Goal: Information Seeking & Learning: Find specific fact

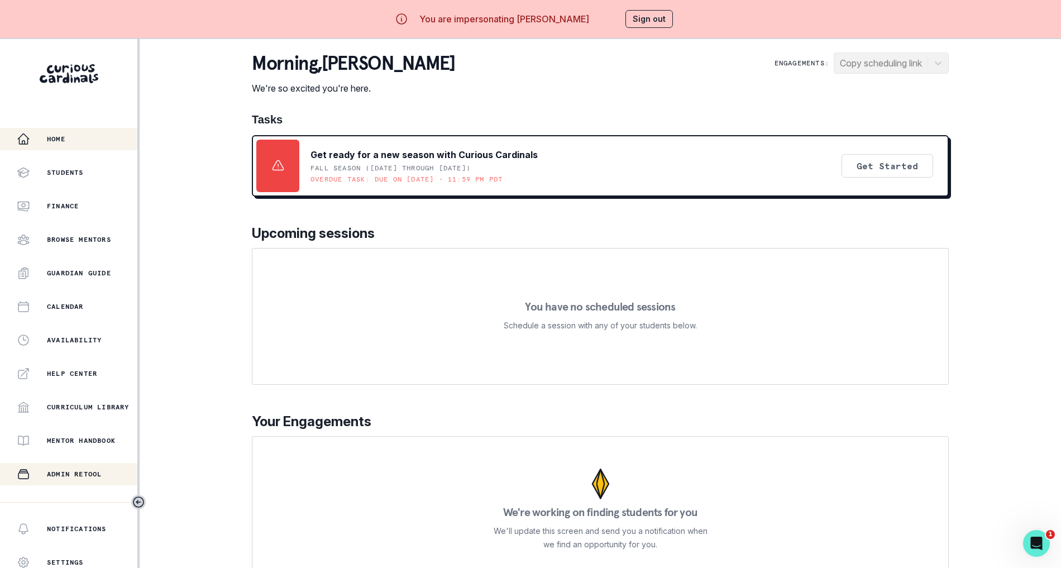
click at [90, 481] on button "Admin Retool" at bounding box center [68, 474] width 137 height 22
click at [67, 506] on p "Admin Data" at bounding box center [70, 507] width 46 height 9
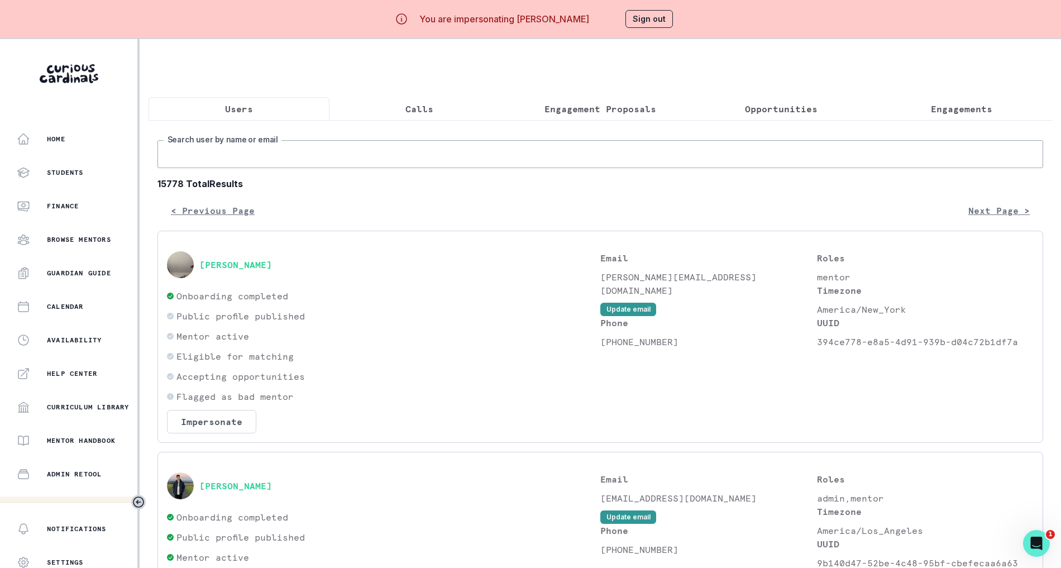
click at [331, 157] on input "Search user by name or email" at bounding box center [599, 154] width 885 height 28
paste input "[EMAIL_ADDRESS][DOMAIN_NAME]"
type input "jafreen"
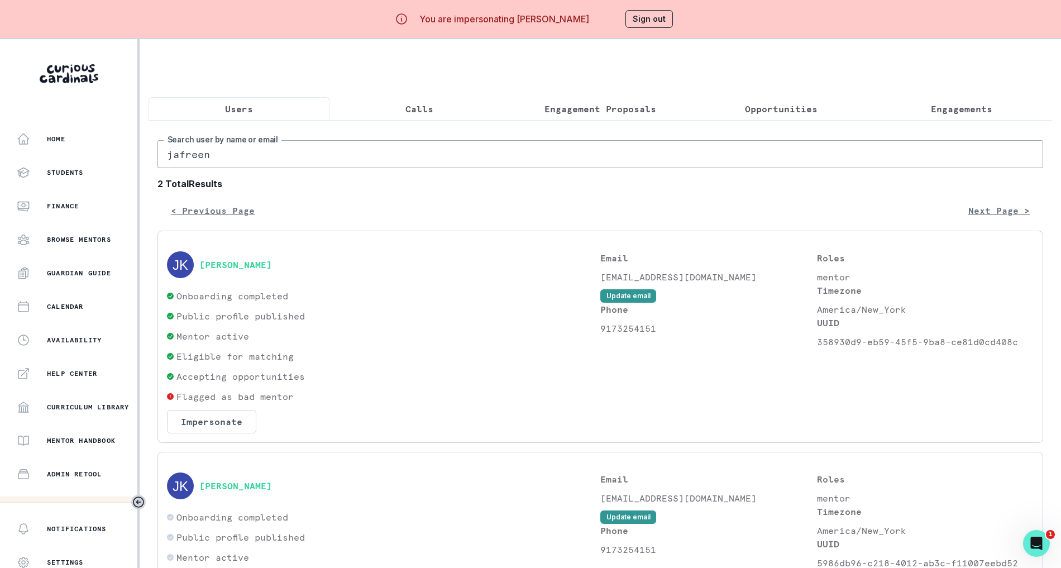
drag, startPoint x: 248, startPoint y: 169, endPoint x: 137, endPoint y: 165, distance: 111.1
click at [137, 165] on div "Home Students Finance Browse Mentors Guardian Guide Calendar Availability Help …" at bounding box center [530, 323] width 1061 height 568
paste input "[EMAIL_ADDRESS][DOMAIN_NAME]"
type input "[EMAIL_ADDRESS][DOMAIN_NAME]"
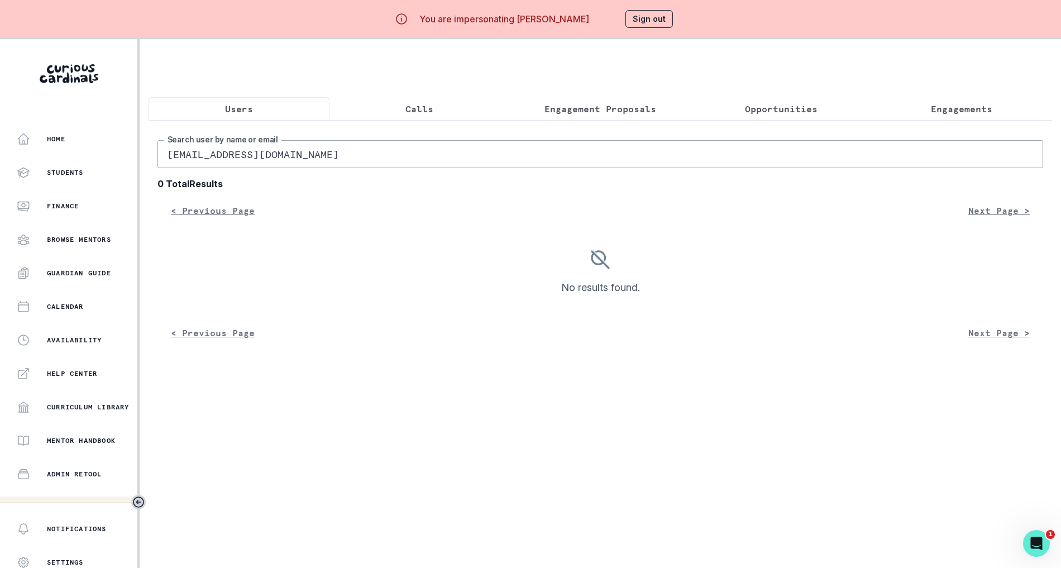
drag, startPoint x: 341, startPoint y: 167, endPoint x: 130, endPoint y: 159, distance: 210.6
click at [130, 159] on div "Home Students Finance Browse Mentors Guardian Guide Calendar Availability Help …" at bounding box center [530, 323] width 1061 height 568
type input "[PERSON_NAME]"
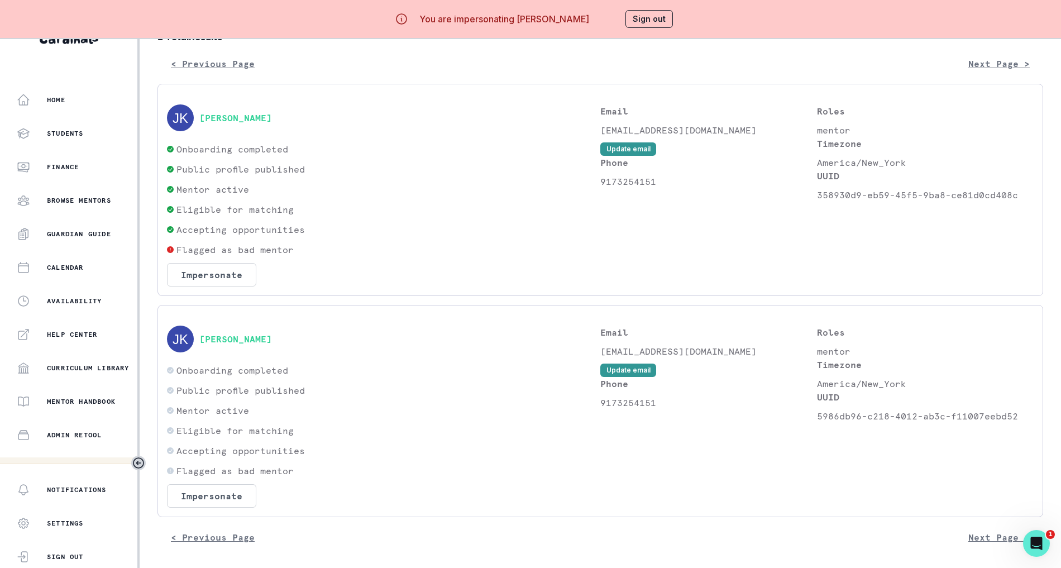
scroll to position [29, 0]
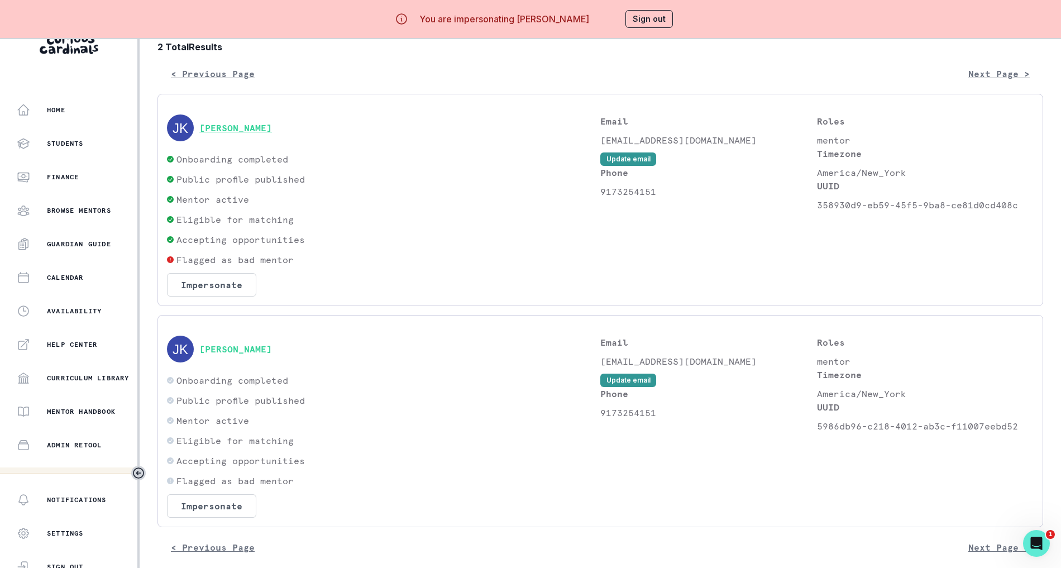
click at [253, 133] on button "[PERSON_NAME]" at bounding box center [235, 127] width 73 height 11
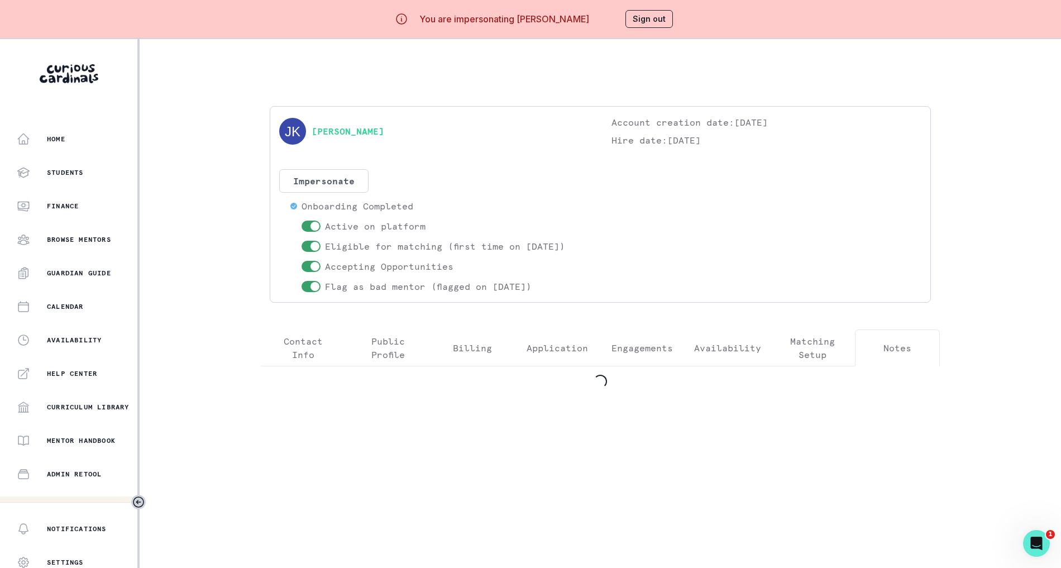
click at [918, 345] on button "Notes" at bounding box center [897, 347] width 85 height 37
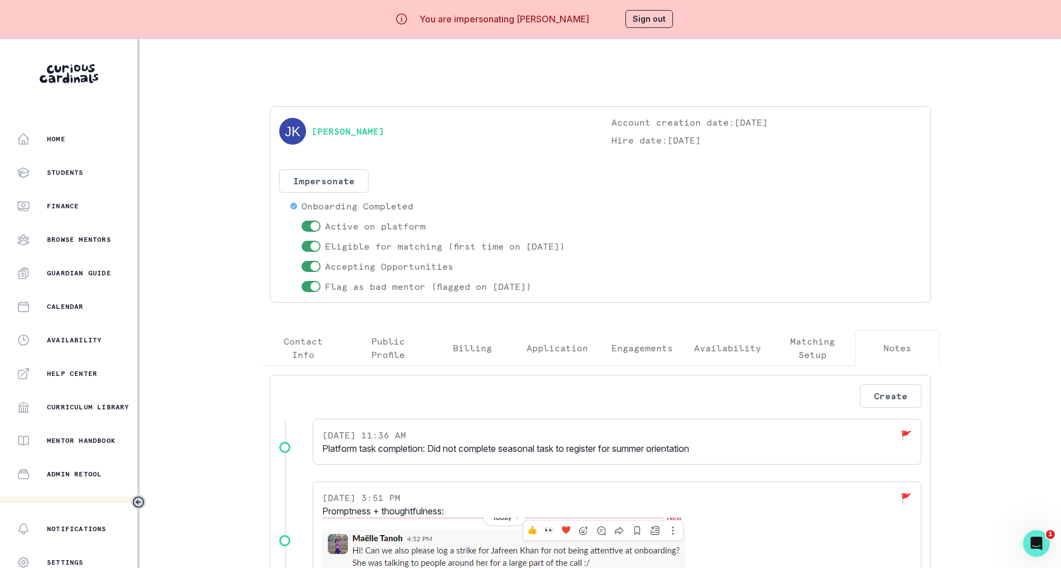
scroll to position [69, 0]
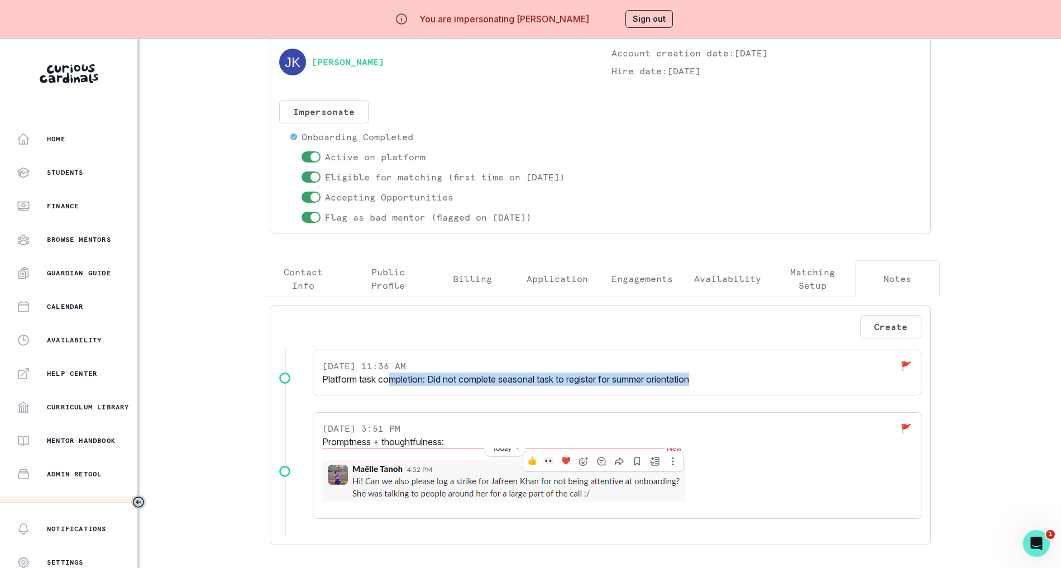
drag, startPoint x: 392, startPoint y: 378, endPoint x: 708, endPoint y: 375, distance: 316.0
click at [708, 375] on p "Platform task completion: Did not complete seasonal task to register for summer…" at bounding box center [617, 378] width 590 height 13
click at [640, 269] on div "[PERSON_NAME] Account creation date: [DATE] Hire date: [DATE] Impersonate Confi…" at bounding box center [600, 295] width 697 height 517
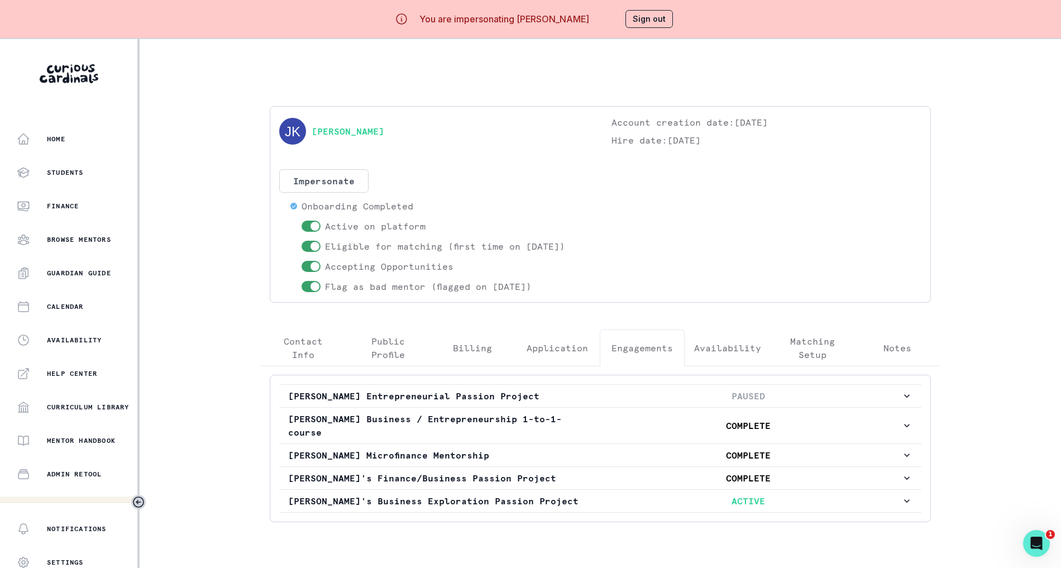
click at [896, 347] on p "Notes" at bounding box center [897, 347] width 28 height 13
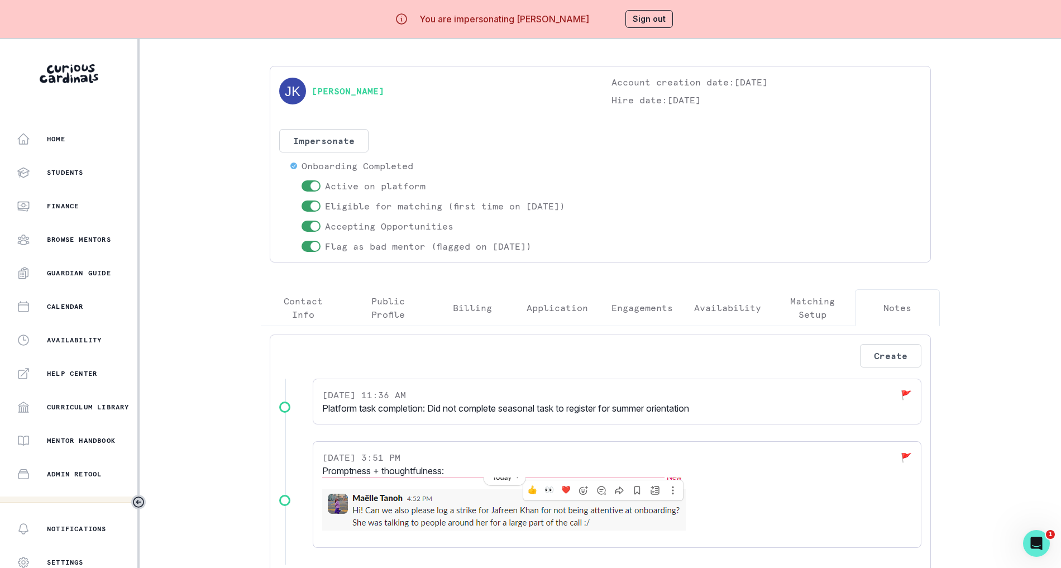
scroll to position [69, 0]
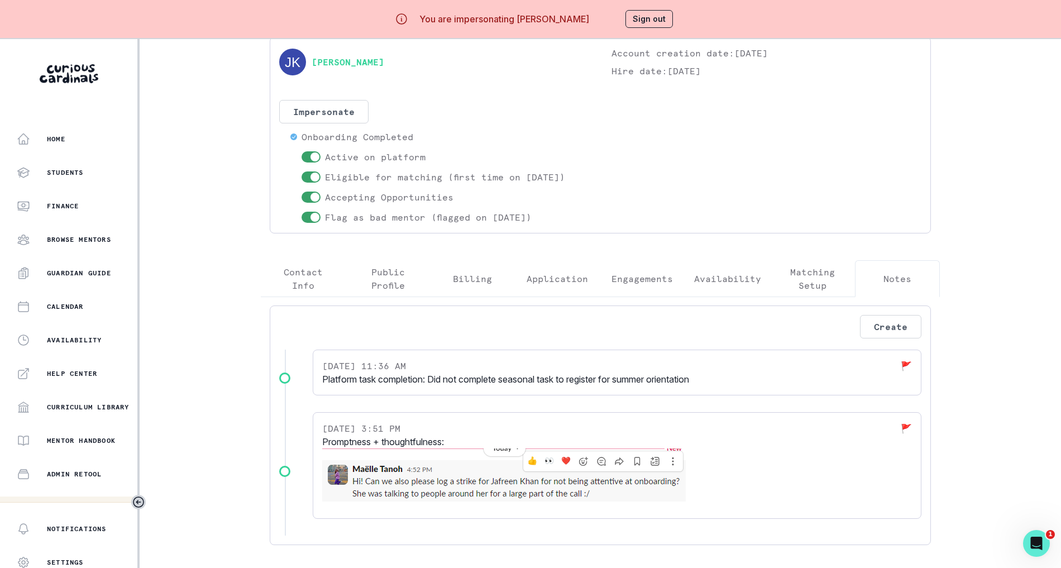
click at [320, 276] on div "[PERSON_NAME] Account creation date: [DATE] Hire date: [DATE] Impersonate Confi…" at bounding box center [600, 295] width 697 height 517
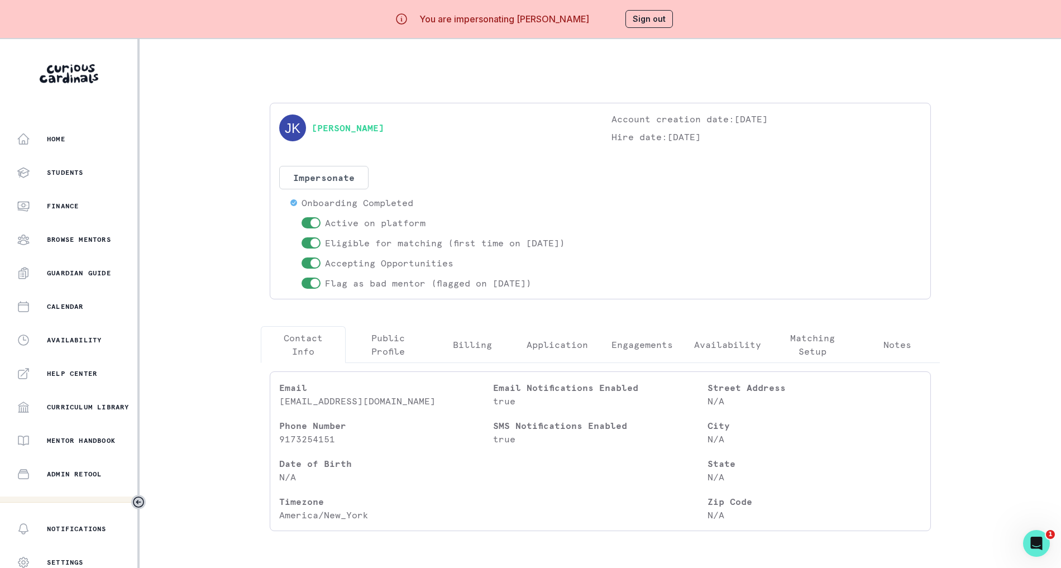
scroll to position [0, 0]
